Goal: Information Seeking & Learning: Find specific fact

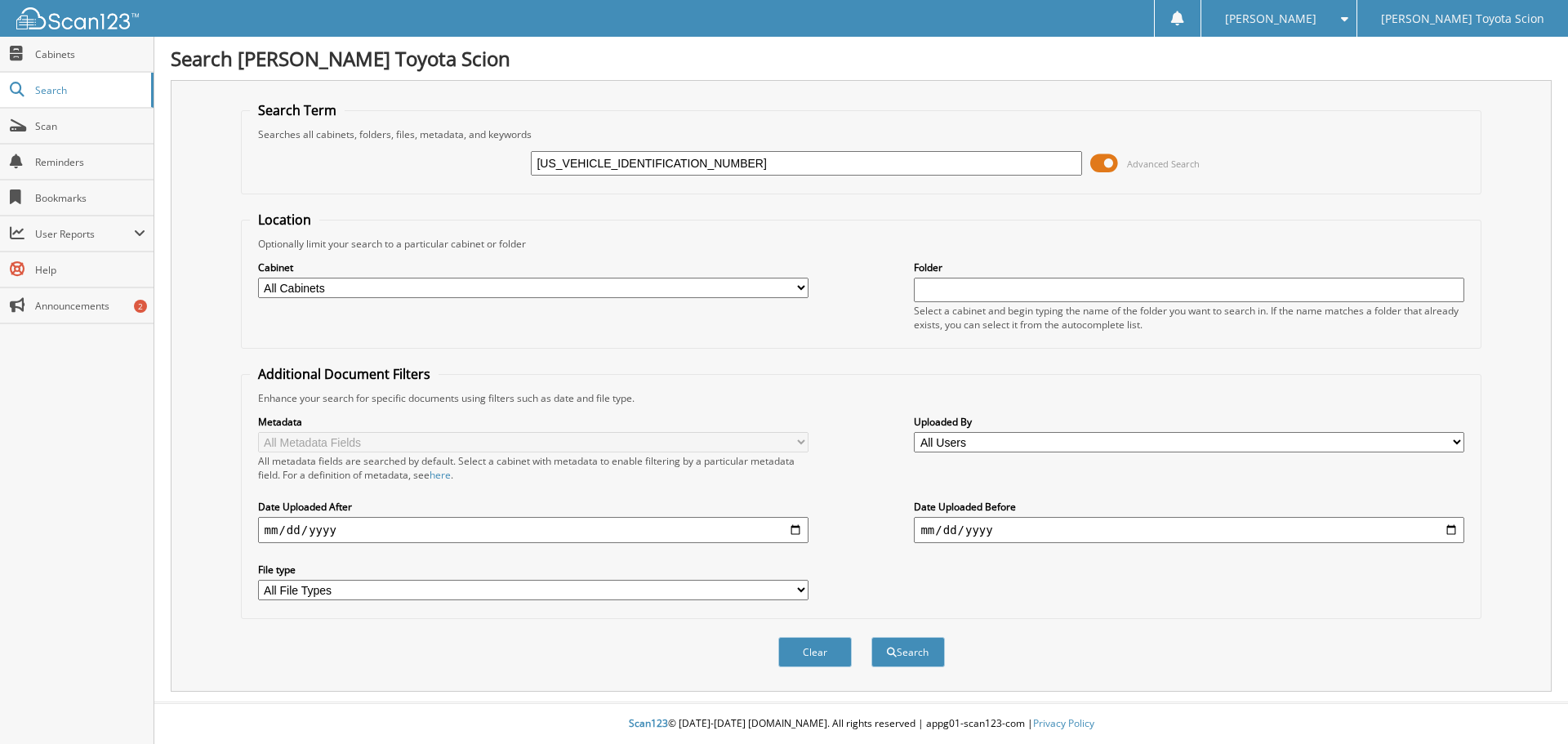
type input "[US_VEHICLE_IDENTIFICATION_NUMBER]"
click at [871, 637] on button "Search" at bounding box center [908, 651] width 74 height 30
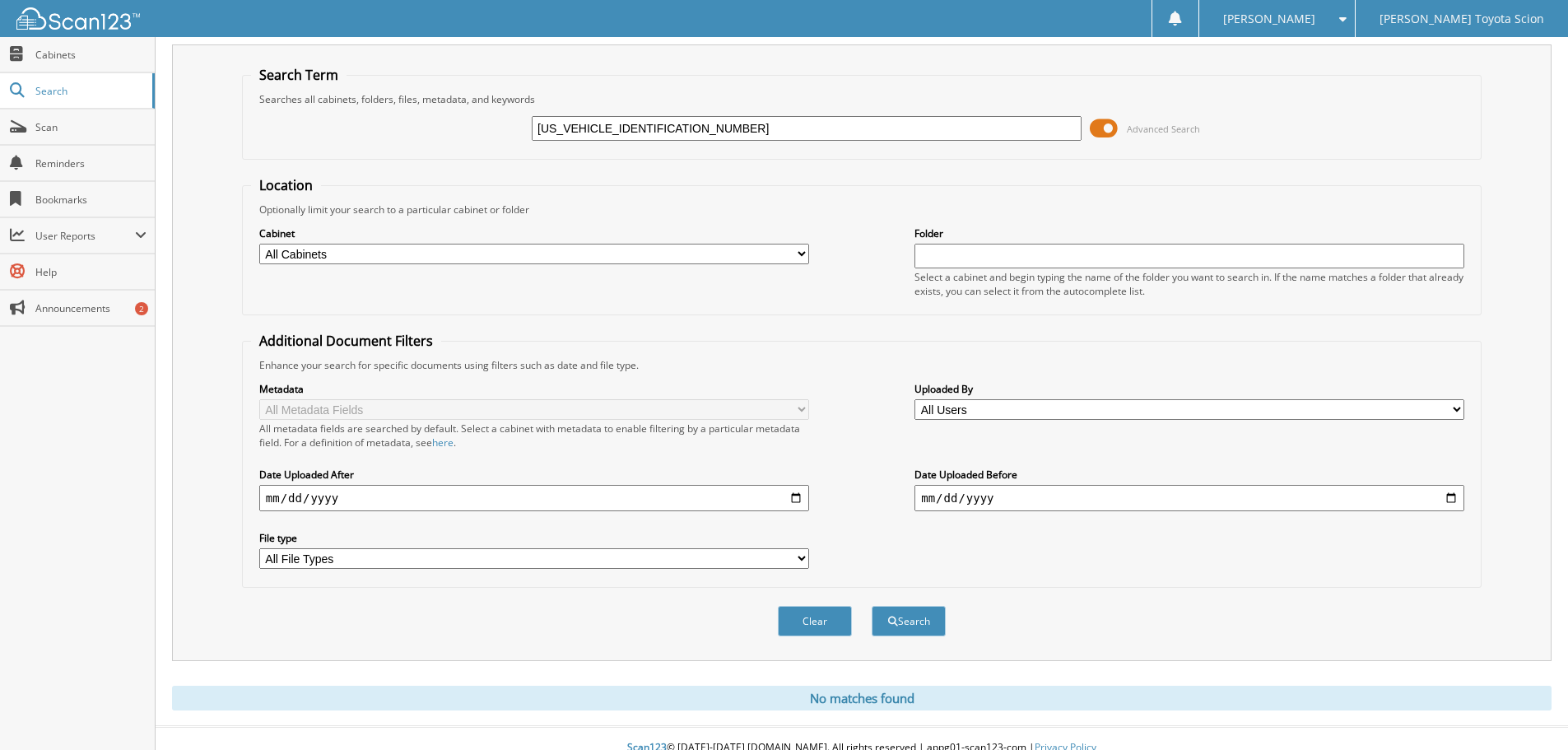
scroll to position [55, 0]
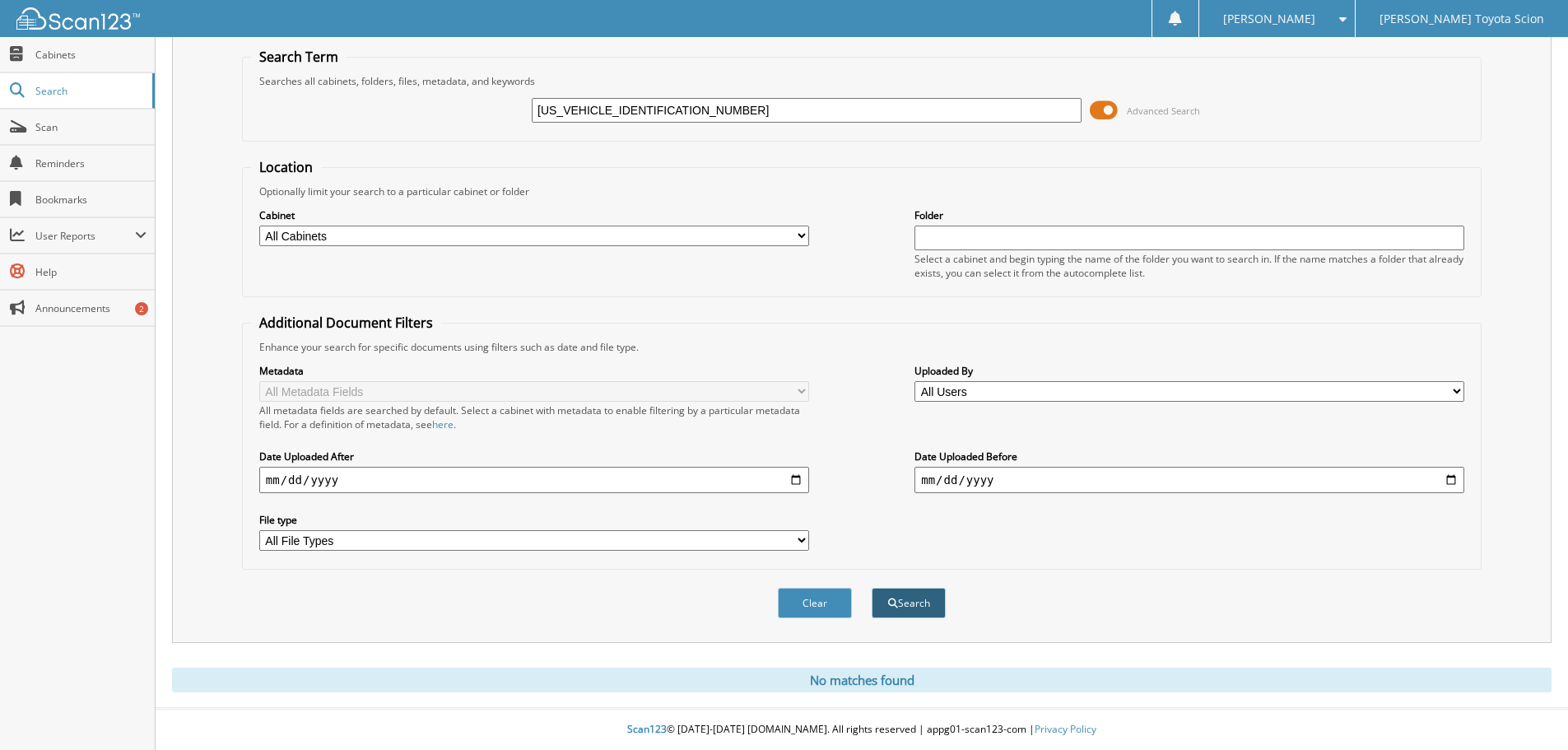
click at [903, 601] on button "Search" at bounding box center [908, 602] width 74 height 30
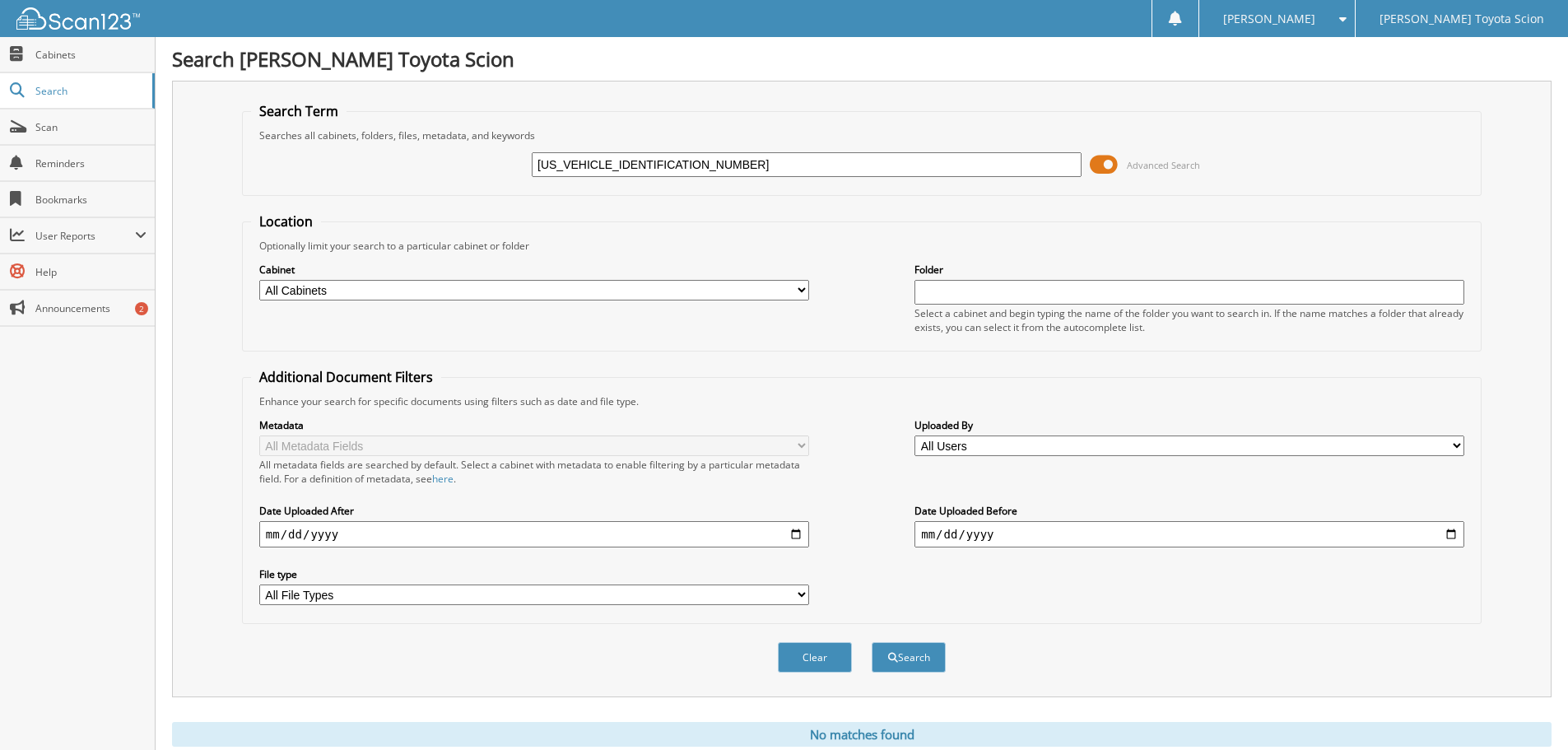
click at [618, 165] on input "[US_VEHICLE_IDENTIFICATION_NUMBER]" at bounding box center [806, 164] width 550 height 25
type input "keck"
click at [909, 636] on div "Clear Search" at bounding box center [861, 657] width 1239 height 67
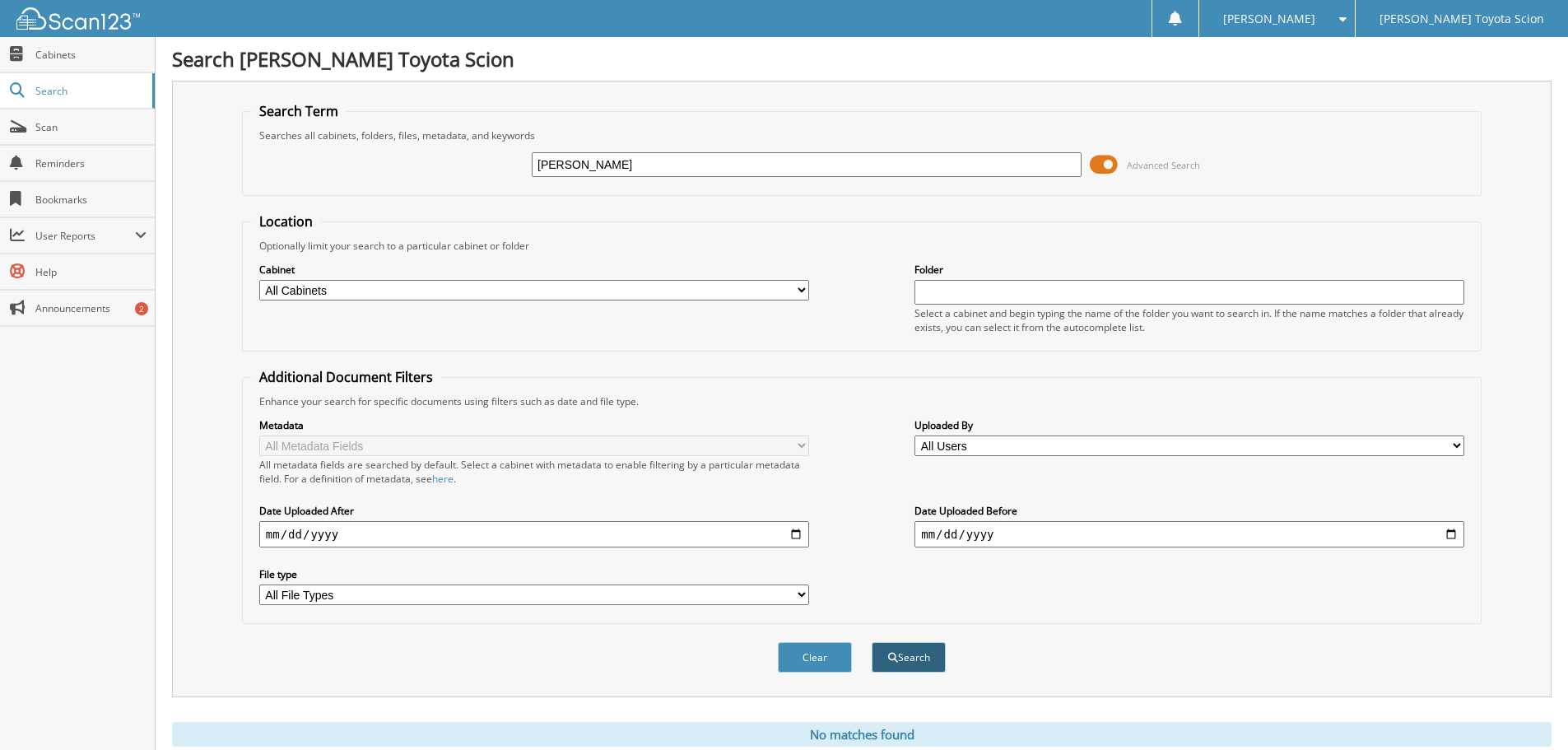
click at [908, 651] on button "Search" at bounding box center [908, 656] width 74 height 30
click at [552, 161] on input "keck" at bounding box center [806, 164] width 550 height 25
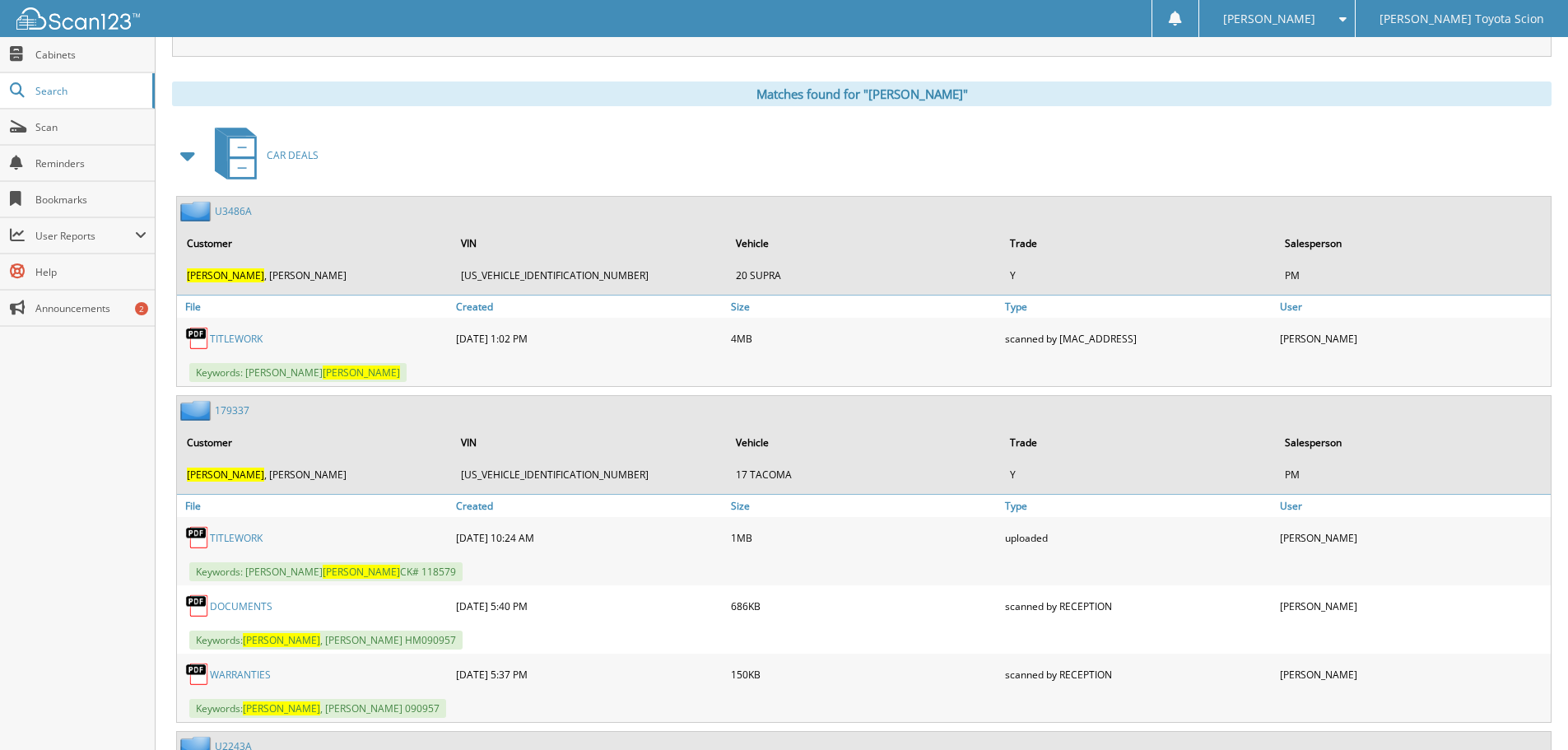
scroll to position [658, 0]
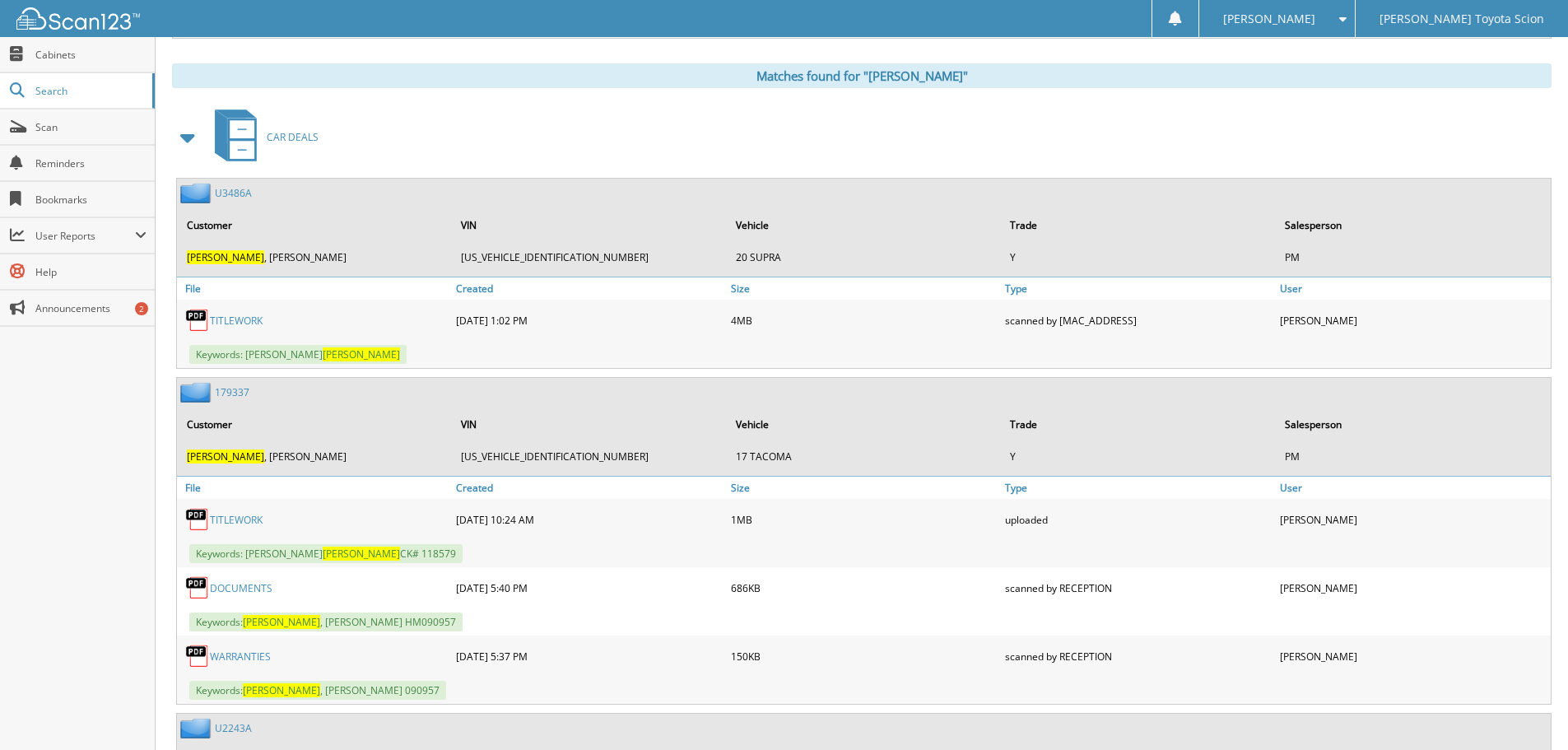
type input "ryabn"
click at [788, 350] on div "Keywords: RYAN KECK" at bounding box center [863, 355] width 1374 height 28
click at [250, 325] on link "TITLEWORK" at bounding box center [236, 320] width 52 height 14
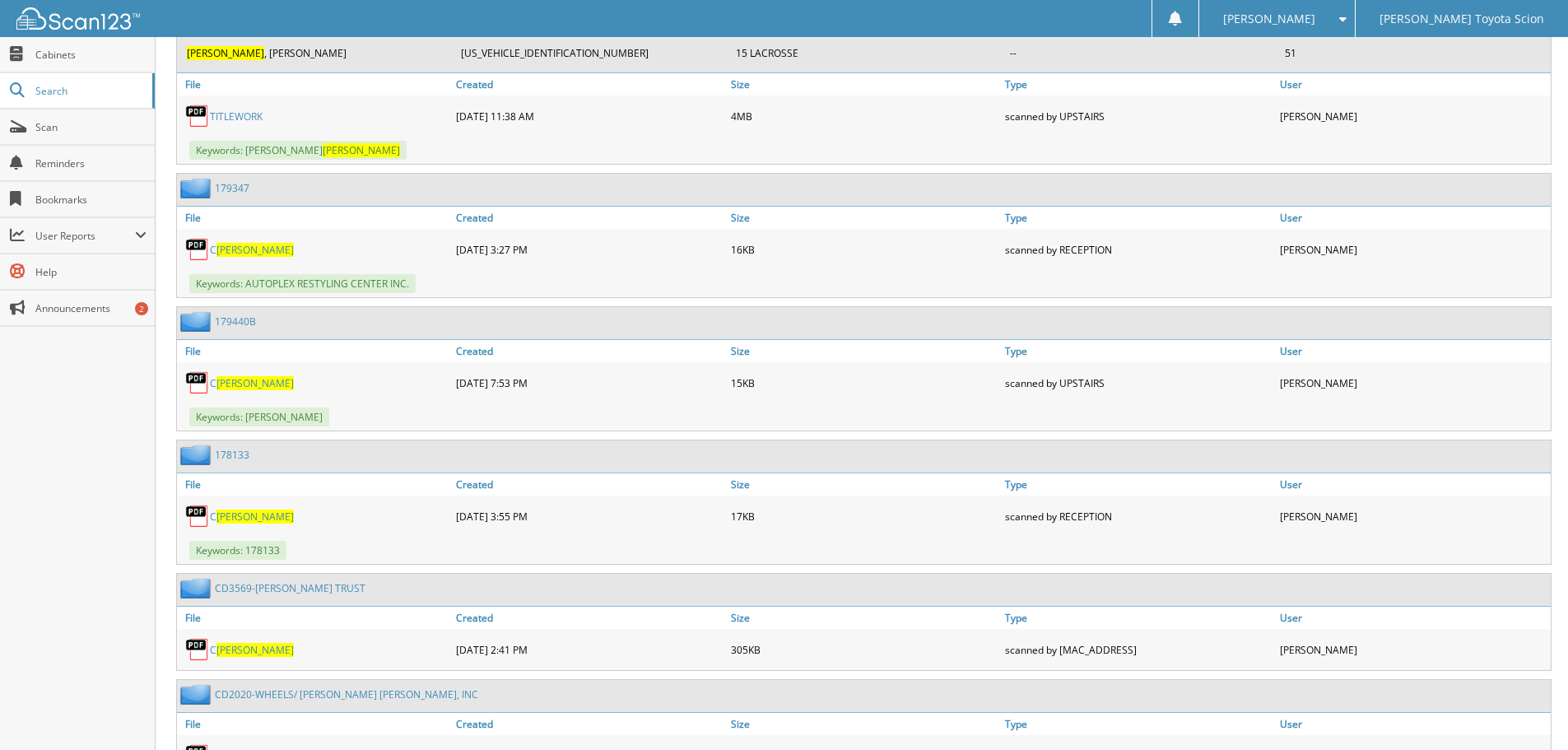
scroll to position [1733, 0]
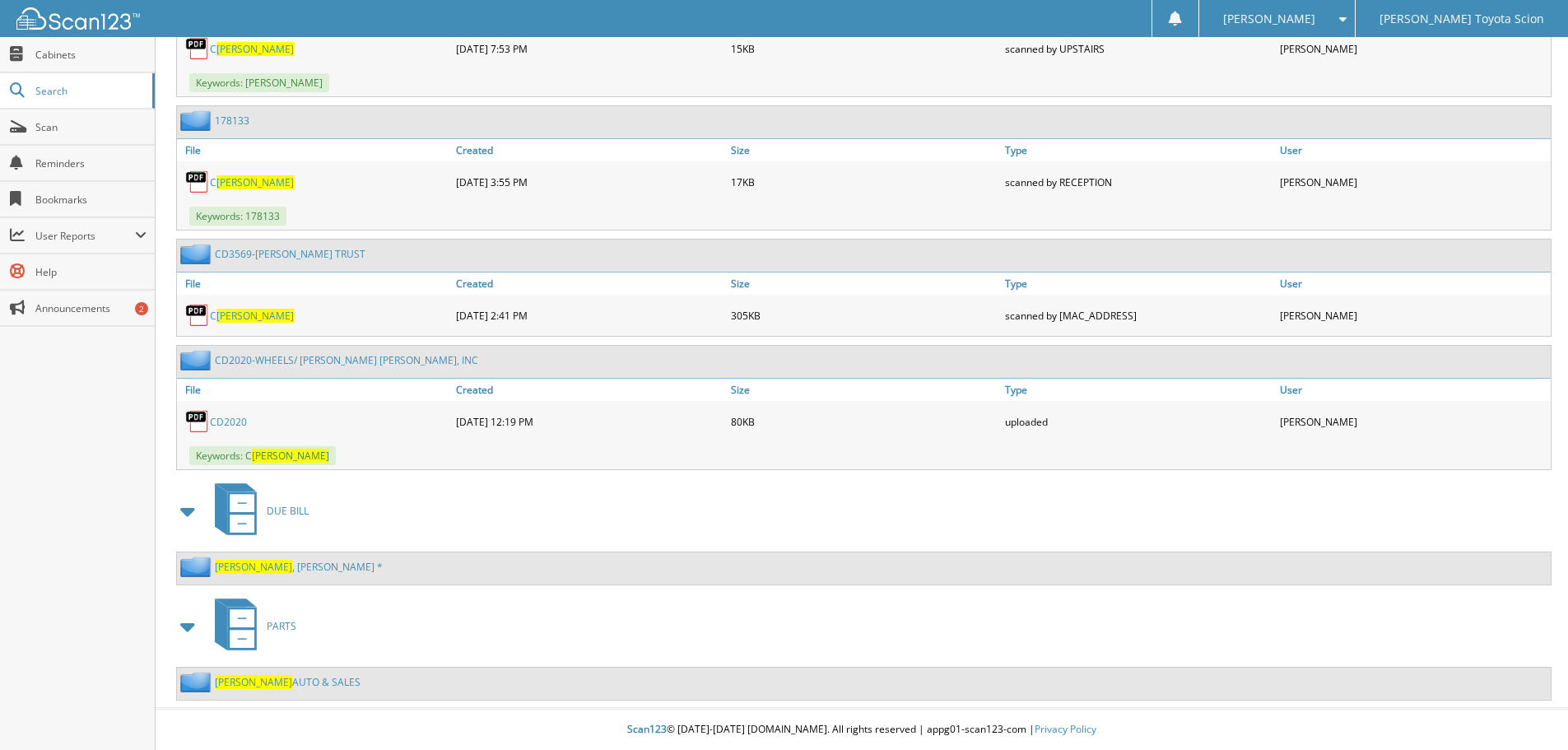
click at [247, 566] on link "Keck , Ryan *" at bounding box center [298, 567] width 168 height 14
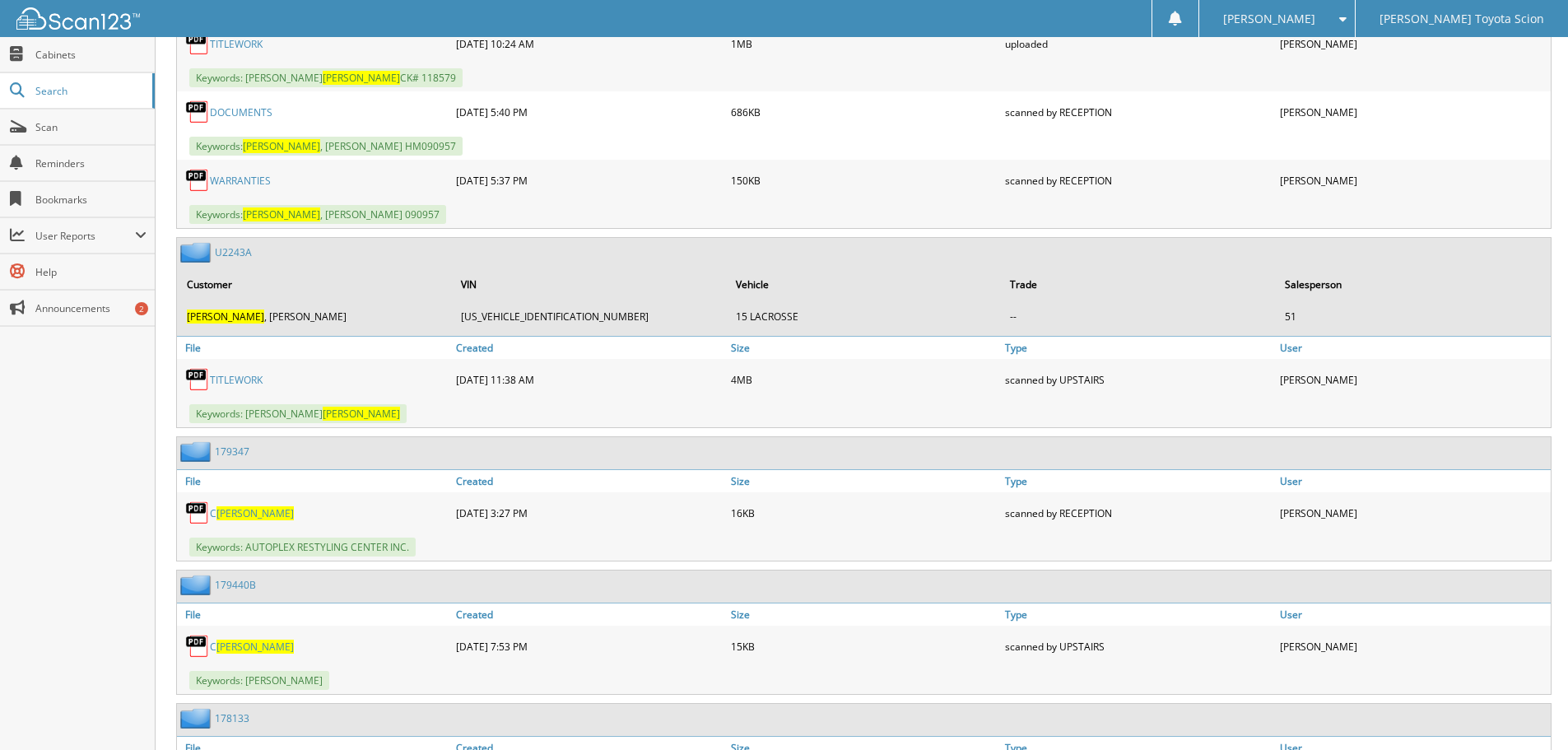
scroll to position [1733, 0]
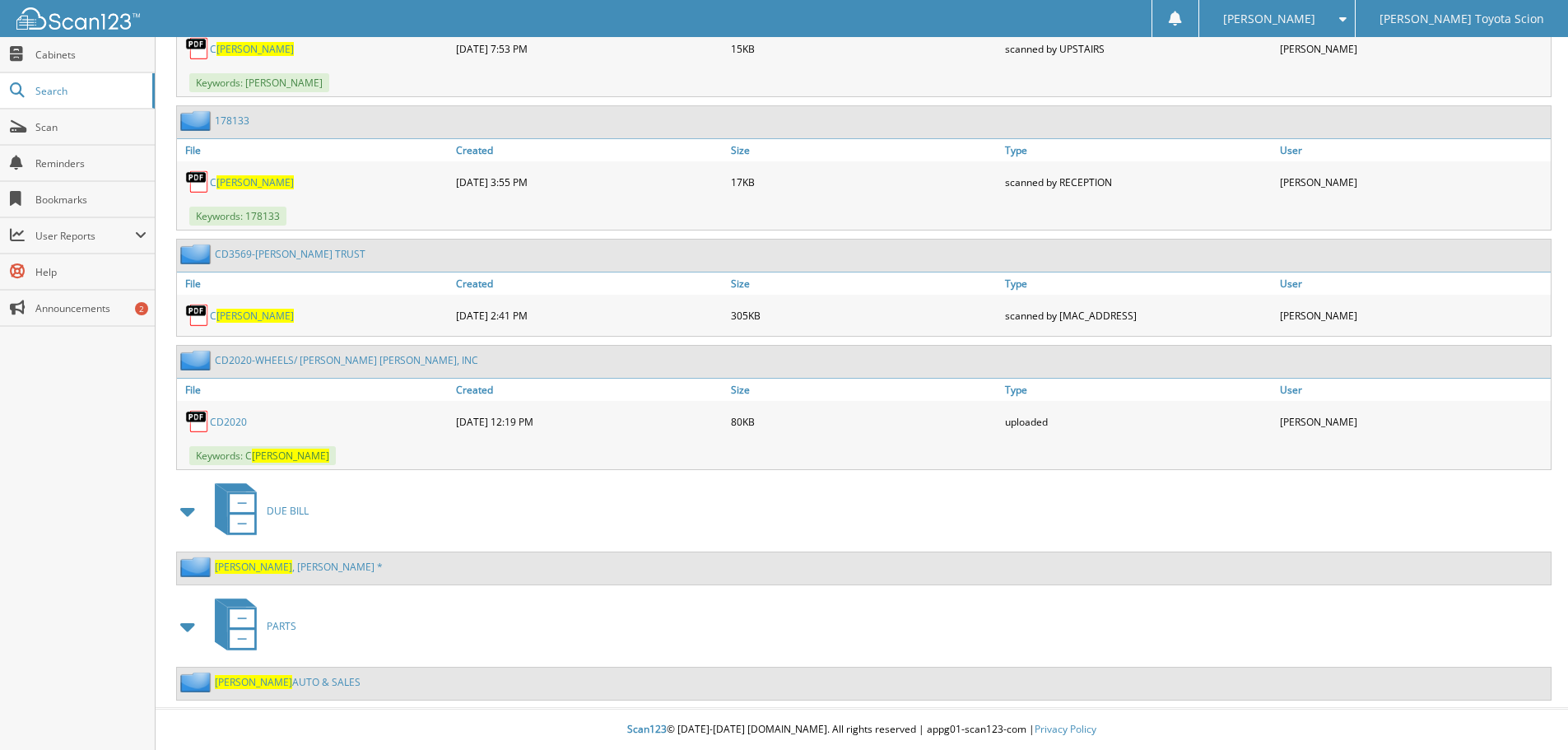
click at [276, 680] on link "KECK AUTO & SALES" at bounding box center [287, 681] width 146 height 14
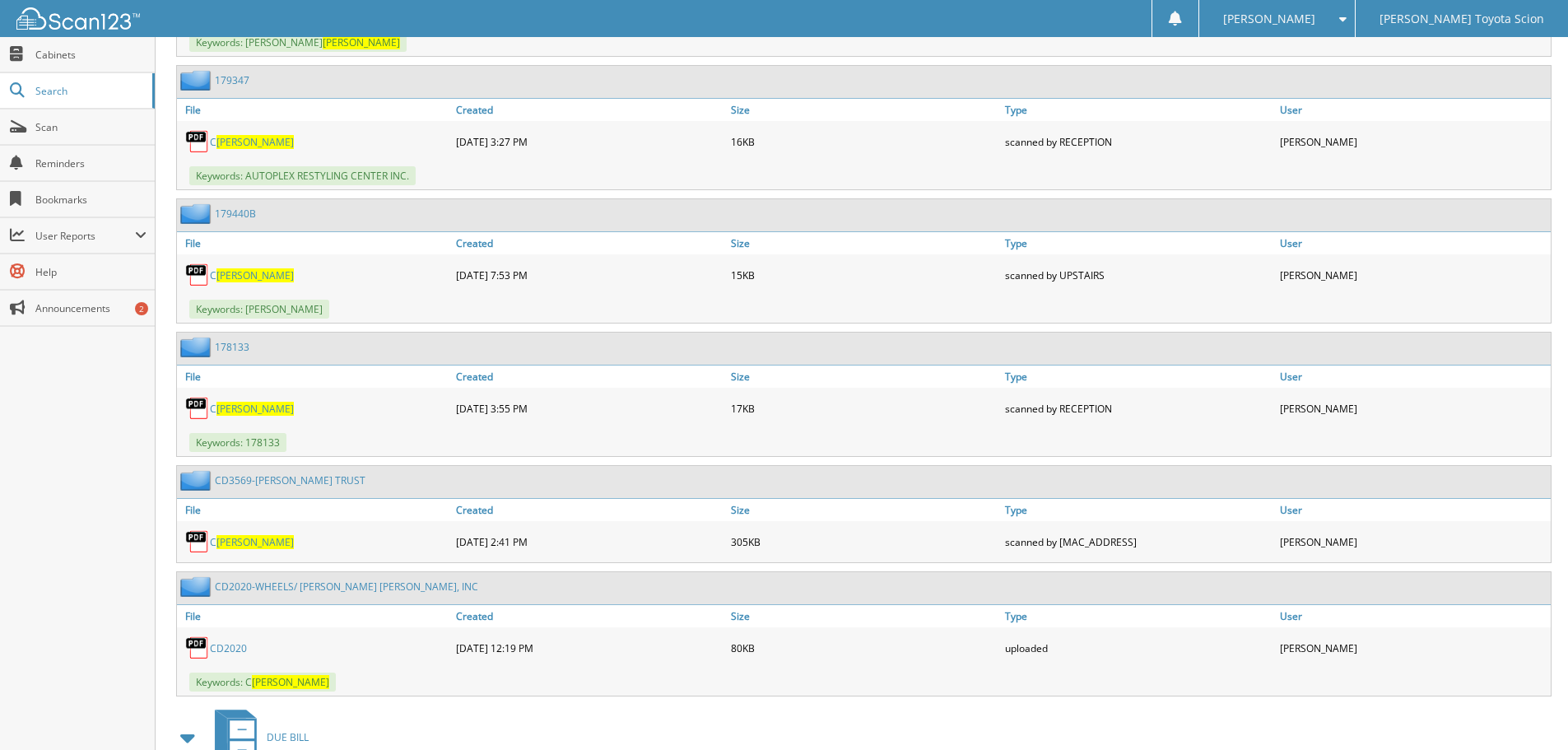
scroll to position [1733, 0]
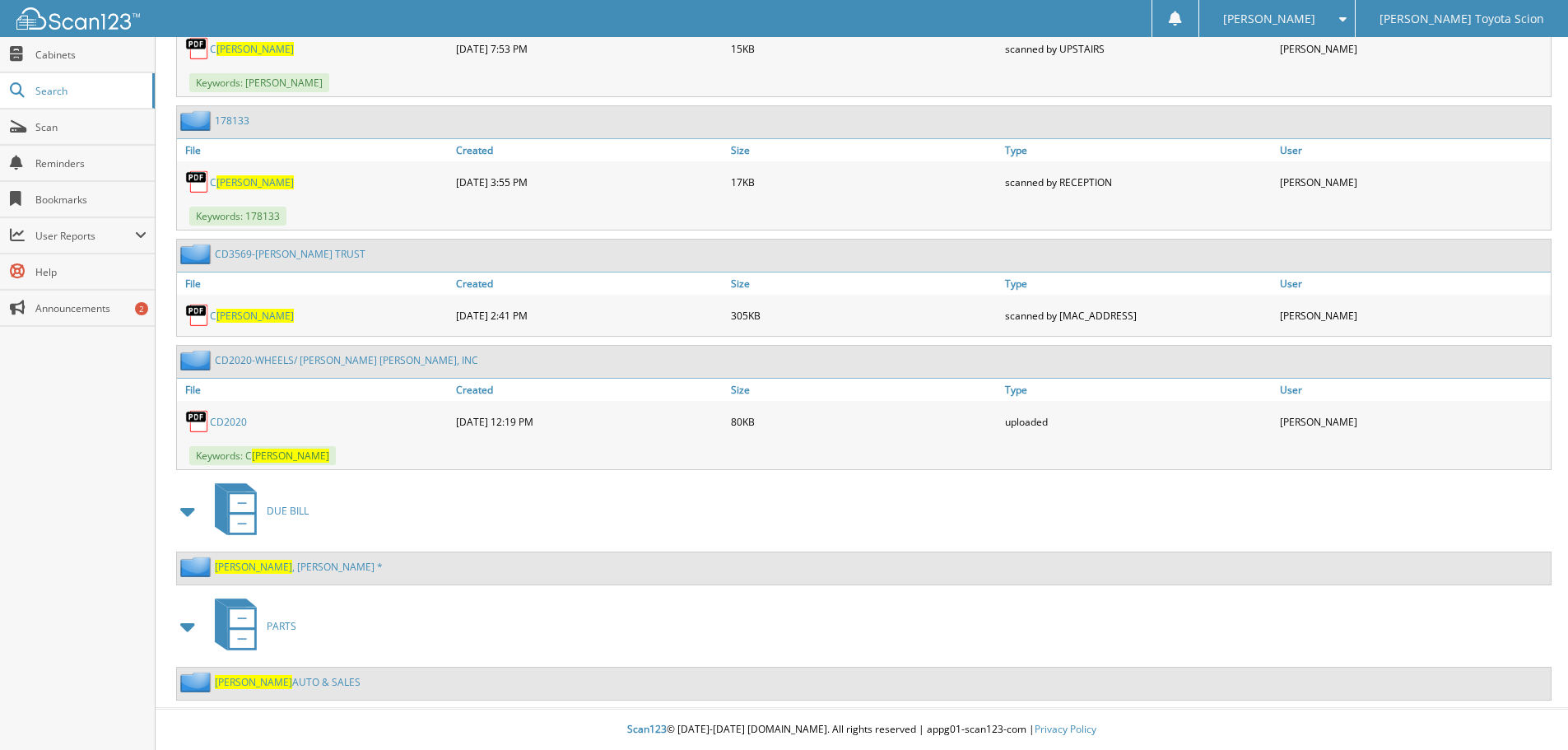
click at [190, 625] on span at bounding box center [188, 626] width 23 height 29
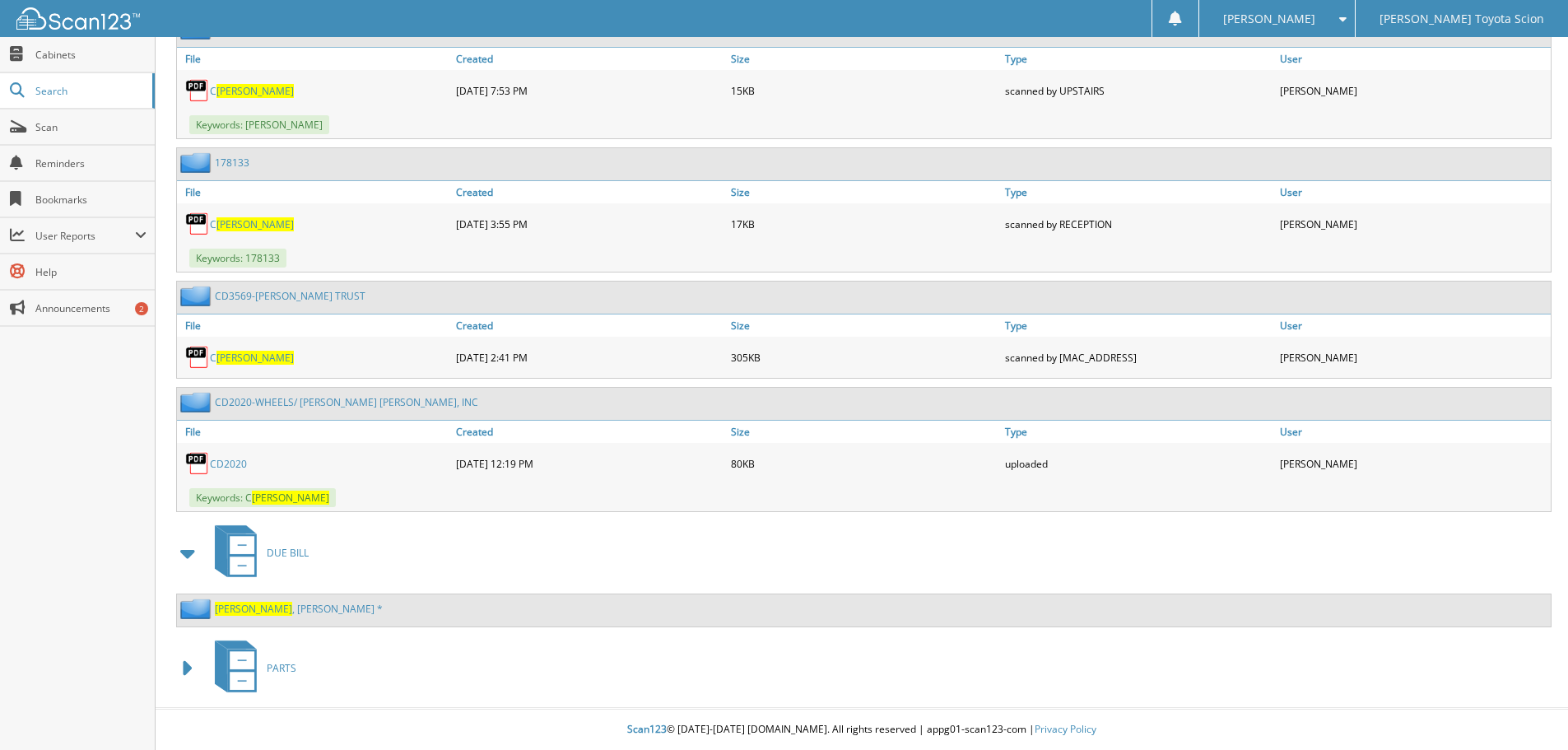
click at [189, 663] on span at bounding box center [188, 668] width 23 height 29
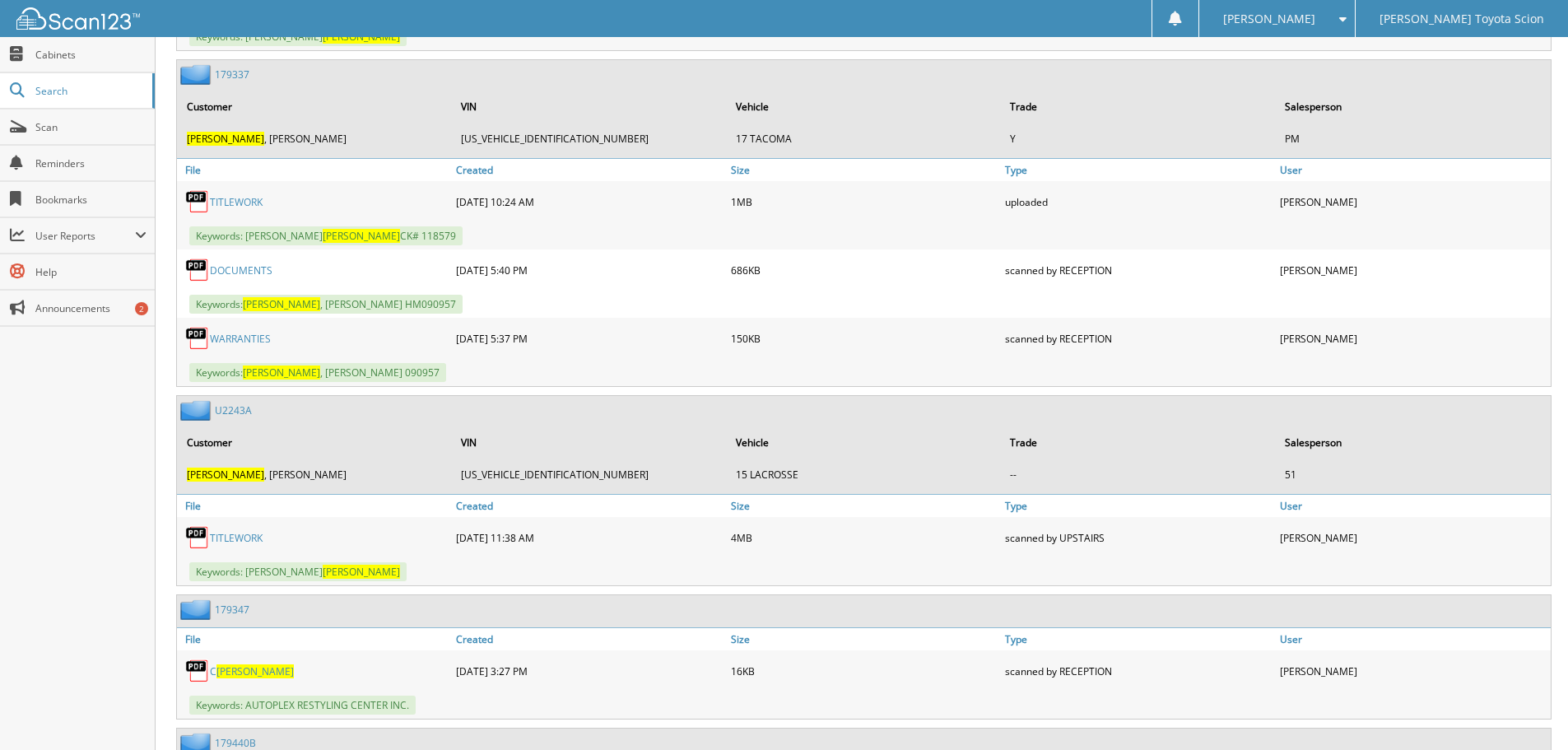
scroll to position [967, 0]
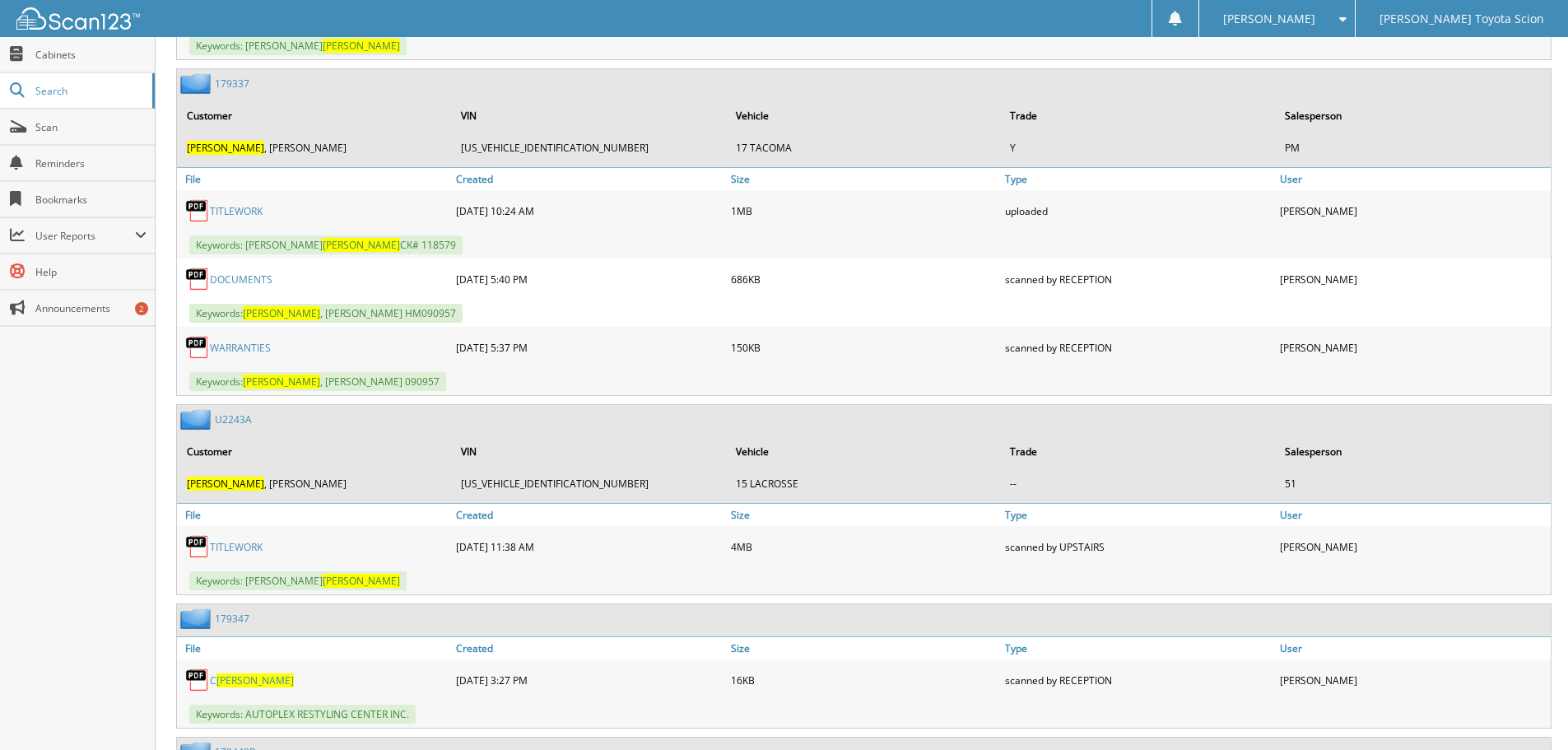
click at [225, 425] on link "U2243A" at bounding box center [233, 419] width 37 height 14
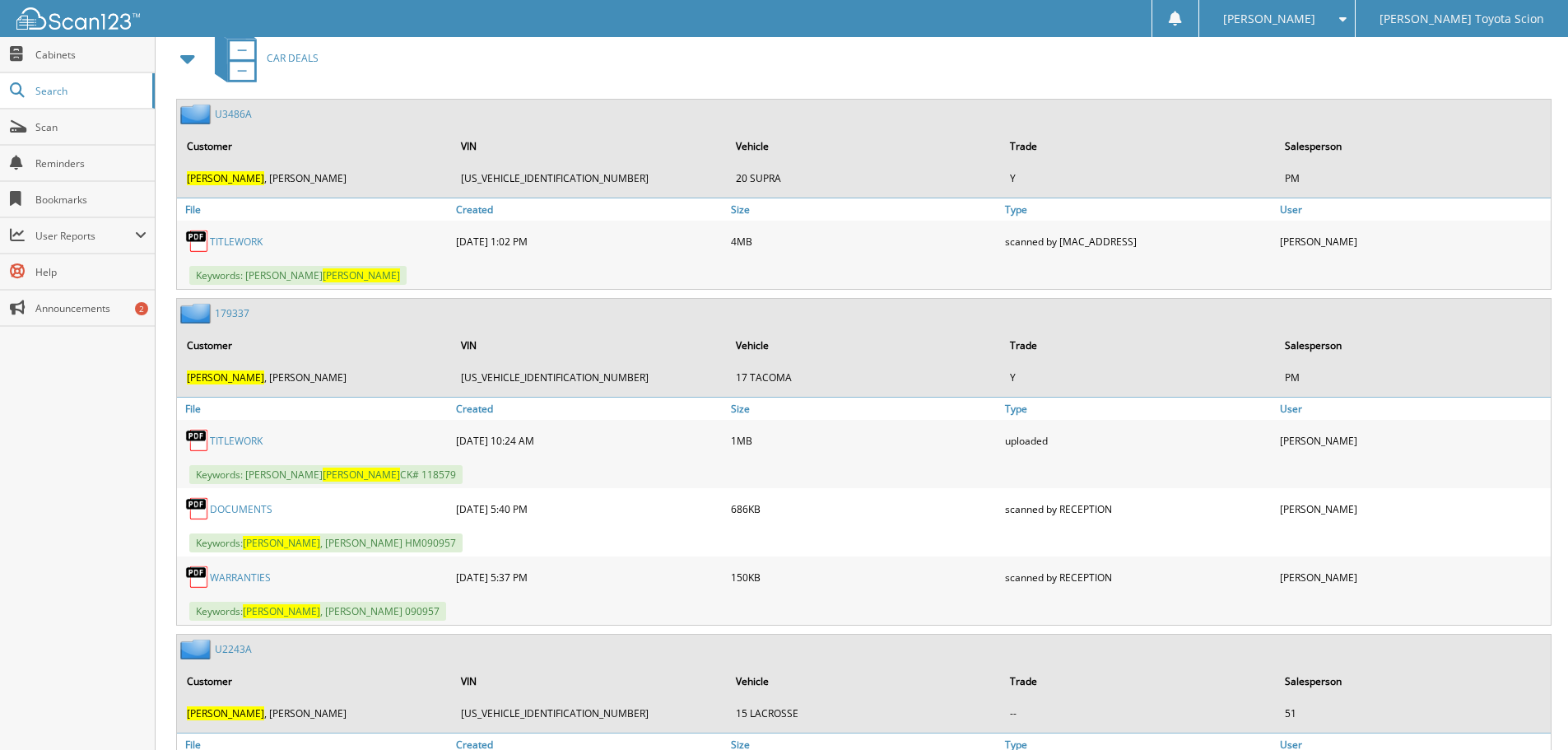
scroll to position [734, 0]
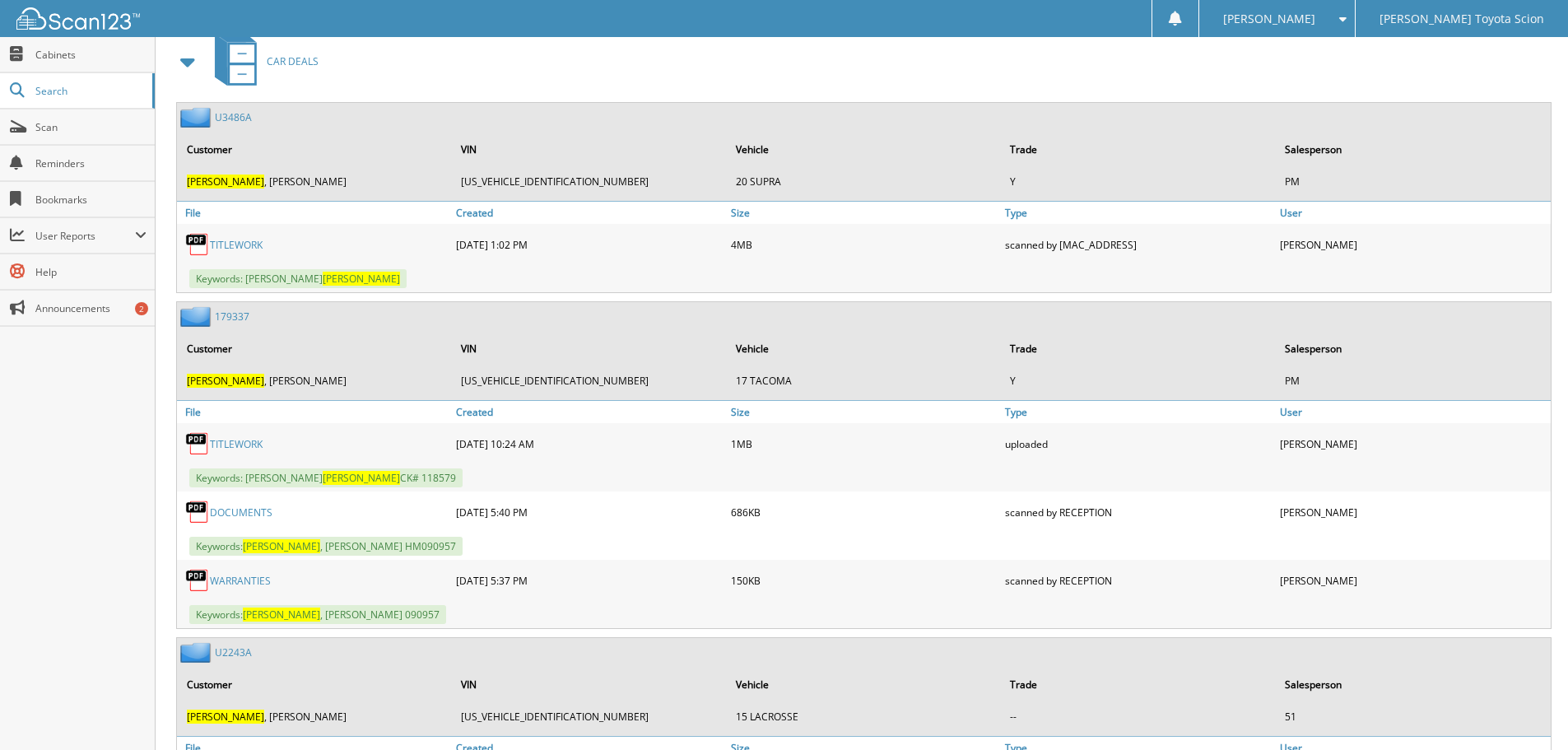
click at [238, 314] on link "179337" at bounding box center [232, 316] width 35 height 14
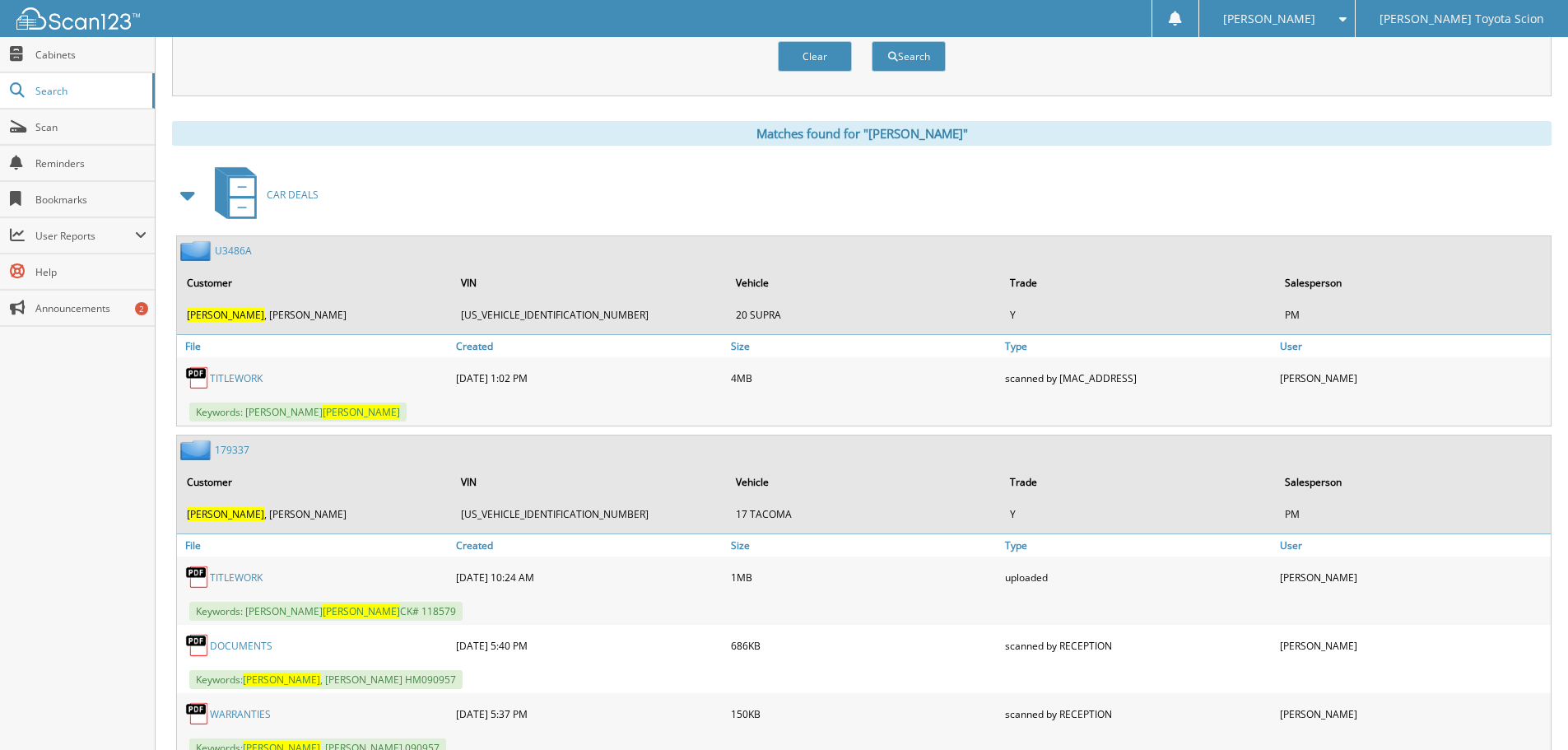
scroll to position [616, 0]
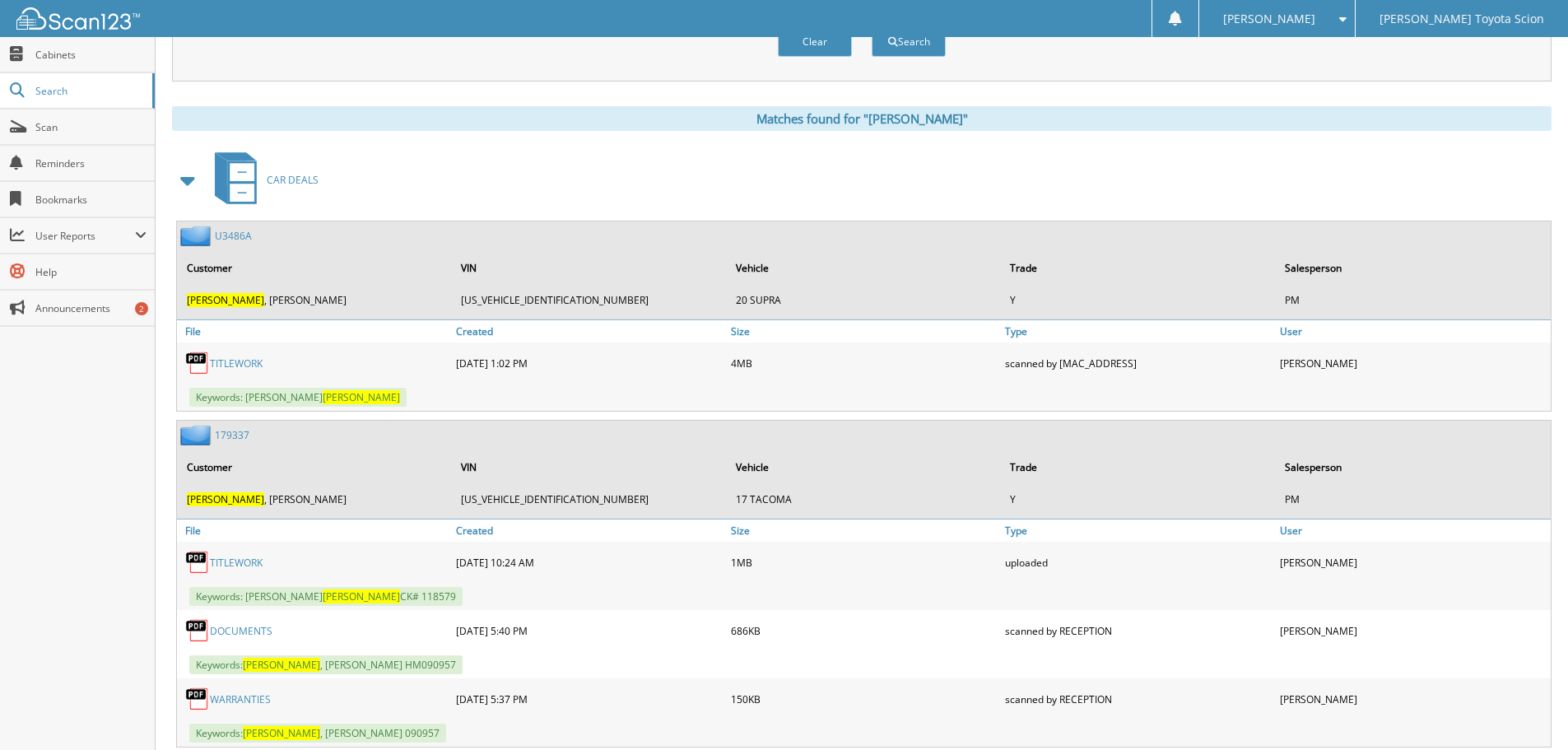
click at [193, 366] on img at bounding box center [197, 363] width 25 height 25
click at [232, 237] on link "U3486A" at bounding box center [233, 236] width 37 height 14
